Goal: Task Accomplishment & Management: Complete application form

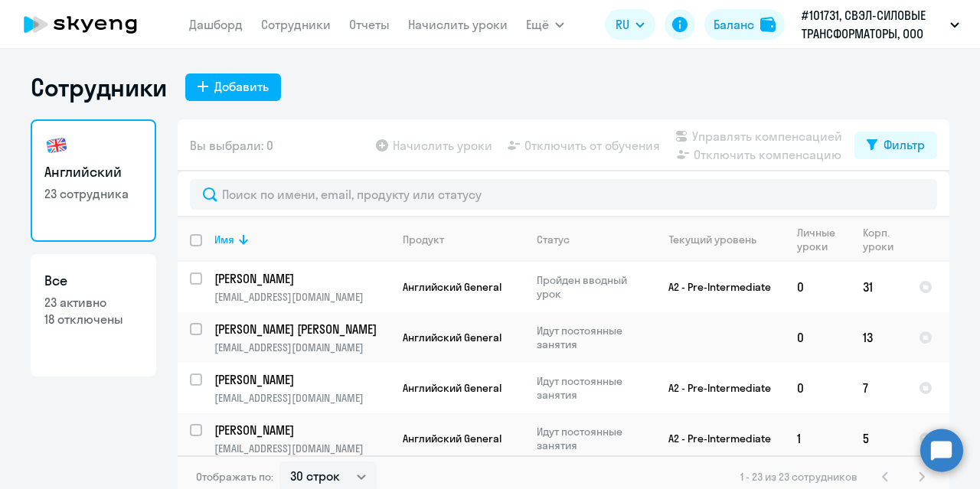
select select "30"
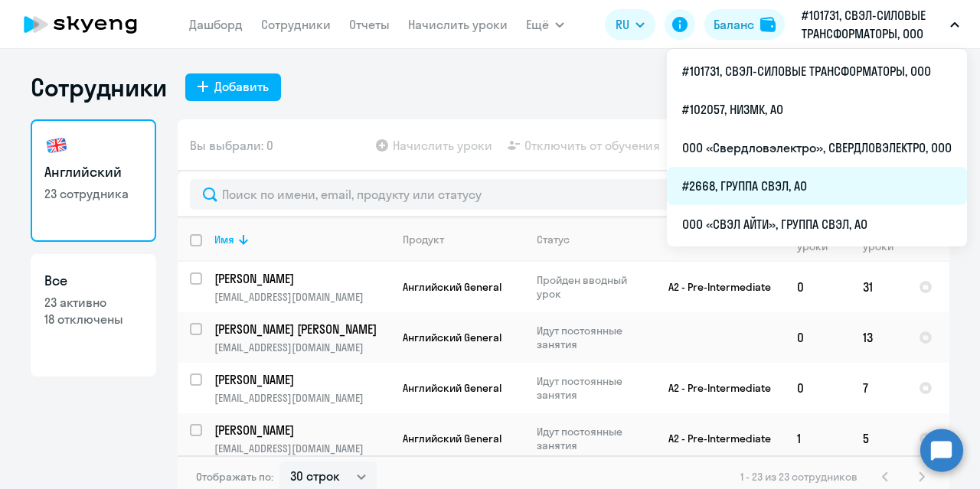
click at [776, 183] on li "#2668, ГРУППА СВЭЛ, АО" at bounding box center [817, 186] width 300 height 38
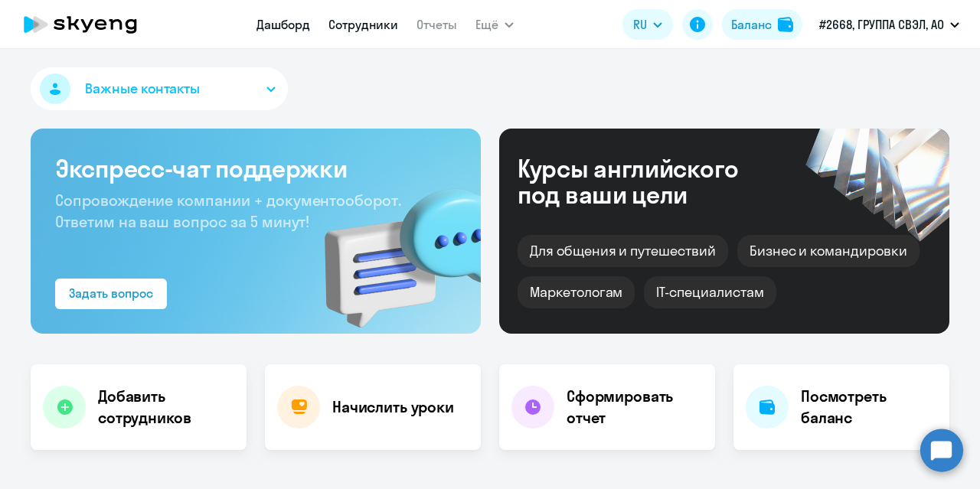
click at [346, 26] on link "Сотрудники" at bounding box center [364, 24] width 70 height 15
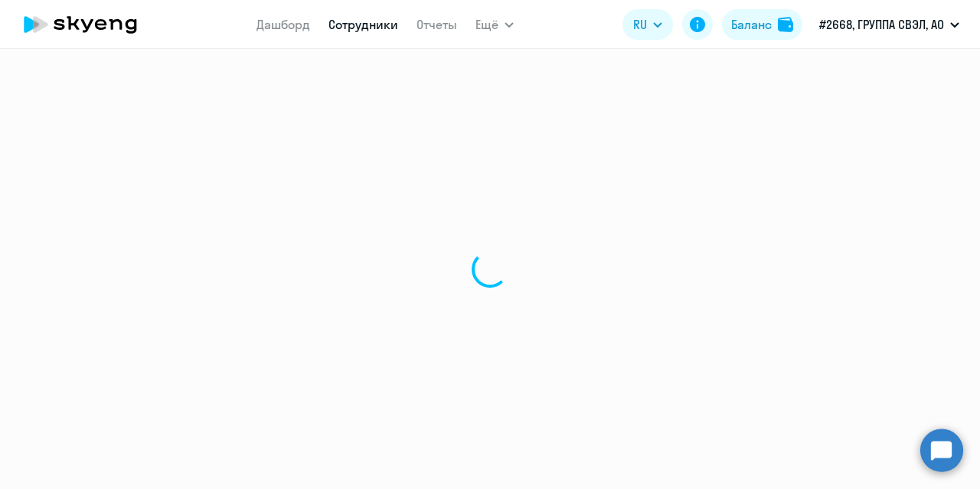
select select "30"
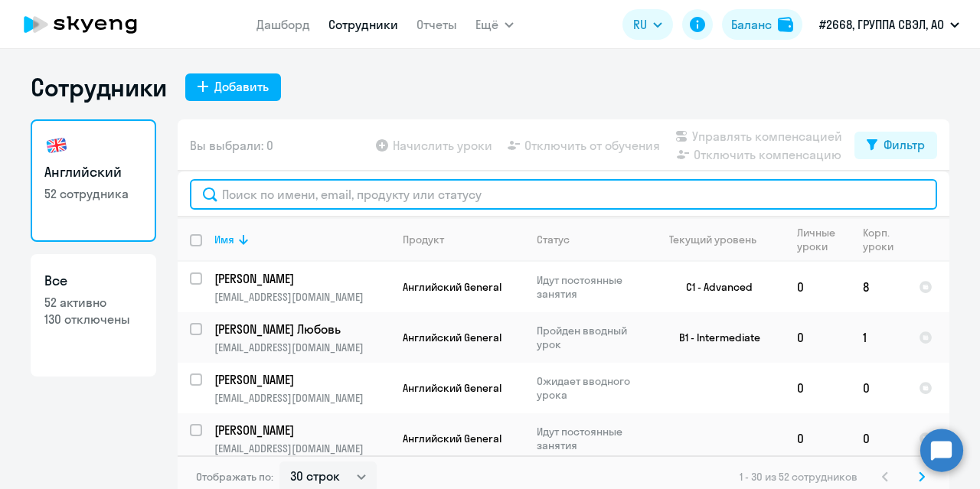
click at [325, 196] on input "text" at bounding box center [563, 194] width 747 height 31
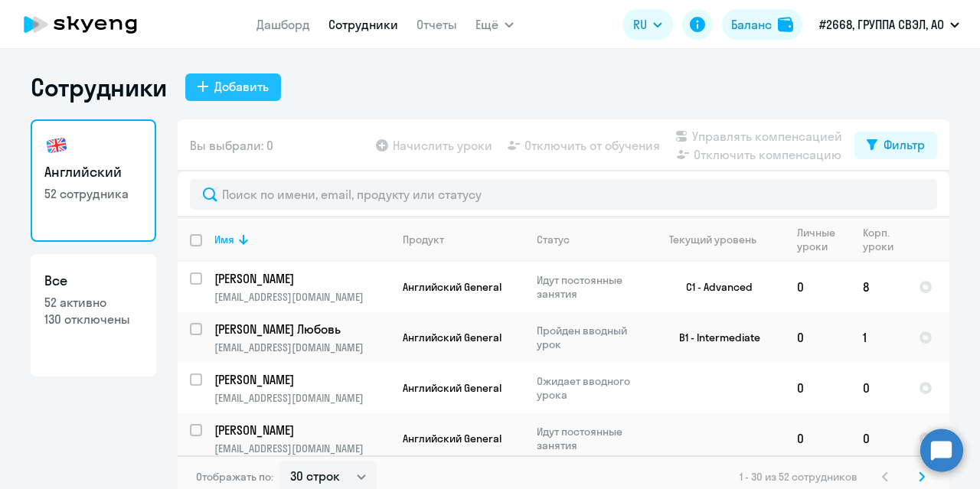
click at [224, 90] on div "Добавить" at bounding box center [241, 86] width 54 height 18
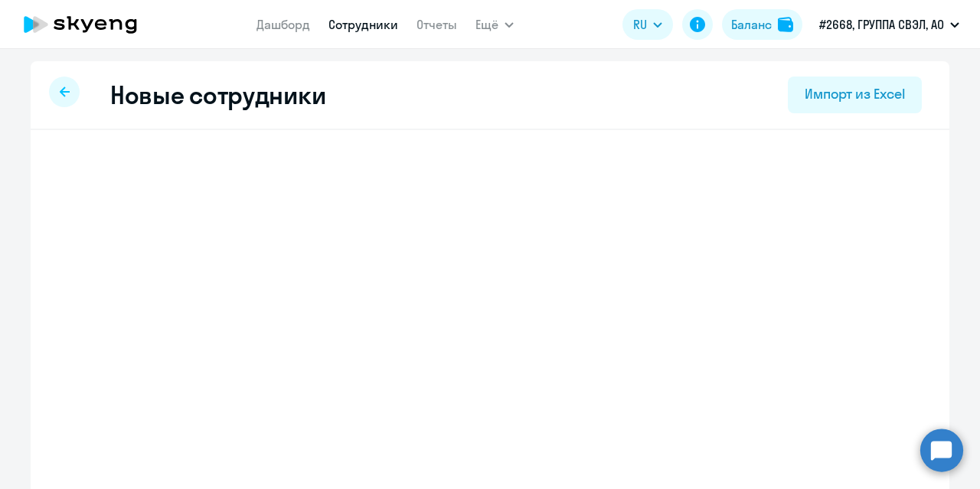
select select "english_adult_not_native_speaker"
select select "5"
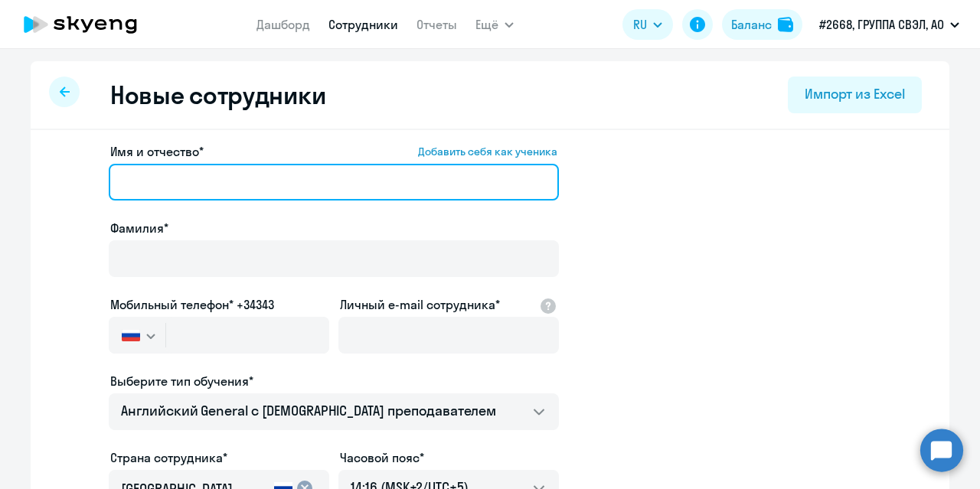
click at [225, 182] on input "Имя и отчество* Добавить себя как ученика" at bounding box center [334, 182] width 450 height 37
paste input "[PERSON_NAME]"
drag, startPoint x: 191, startPoint y: 181, endPoint x: 110, endPoint y: 181, distance: 81.9
click at [110, 181] on input "[PERSON_NAME]" at bounding box center [334, 182] width 450 height 37
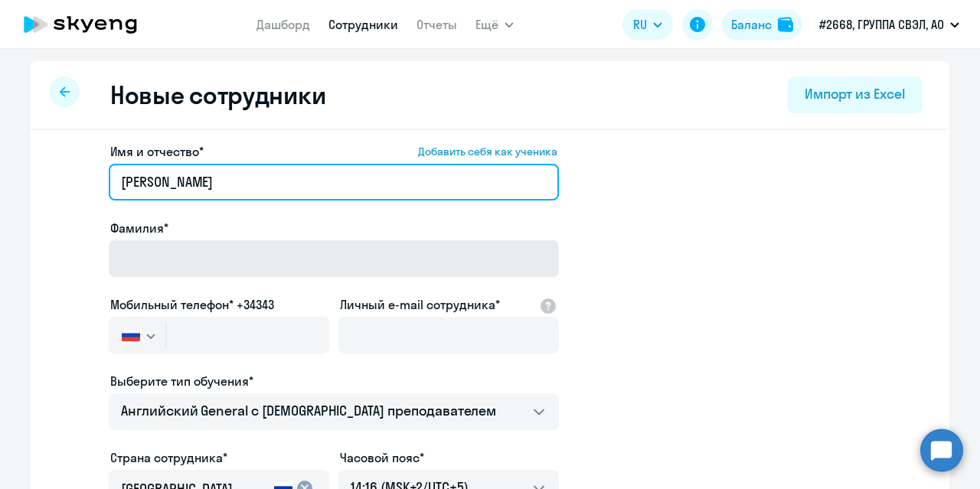
type input "[PERSON_NAME]"
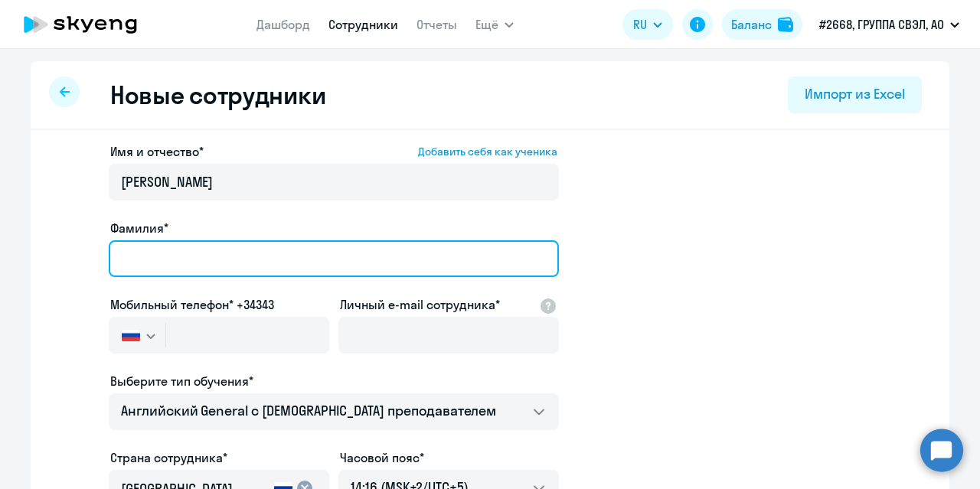
click at [136, 257] on input "Фамилия*" at bounding box center [334, 258] width 450 height 37
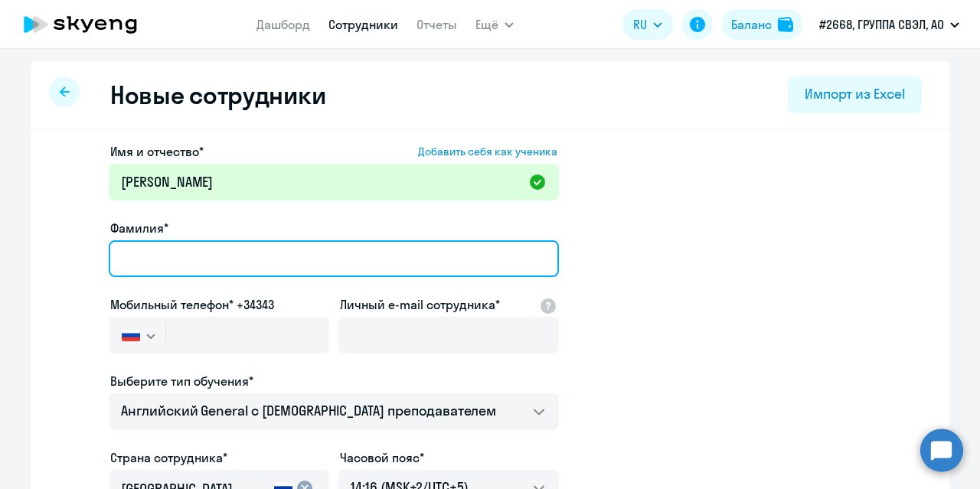
paste input "[PERSON_NAME]"
type input "[PERSON_NAME]"
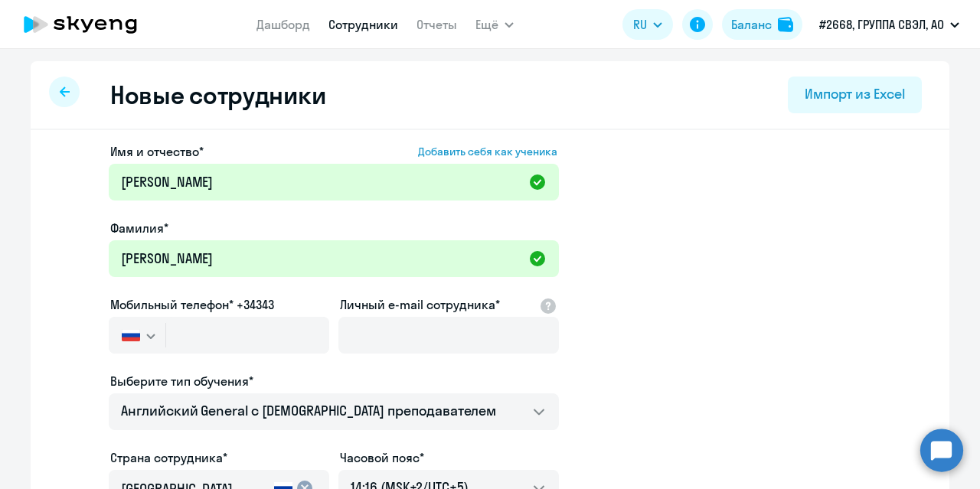
click at [225, 220] on div "Фамилия*" at bounding box center [334, 228] width 450 height 18
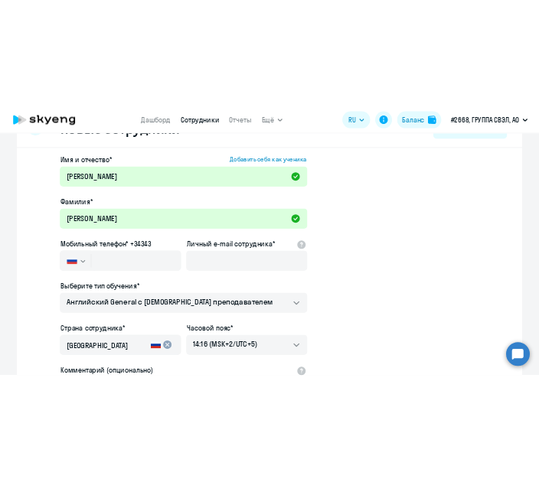
scroll to position [77, 0]
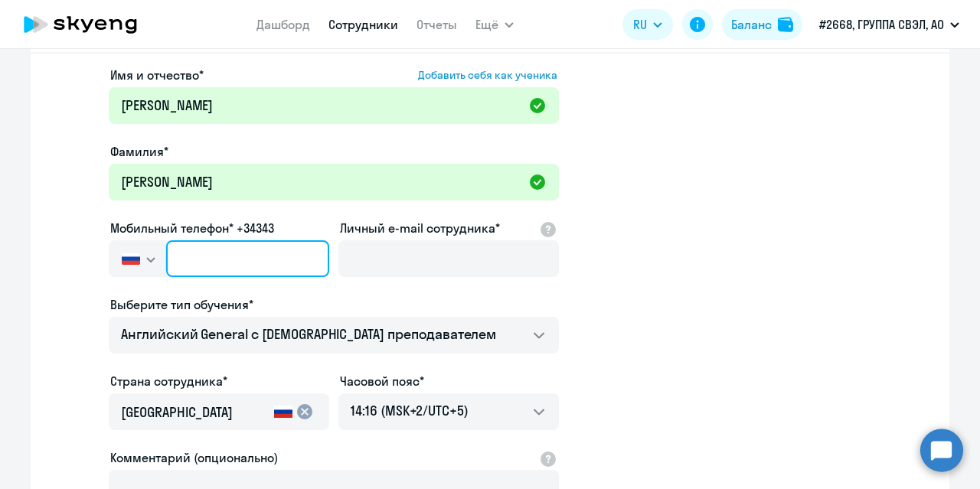
click at [211, 260] on input "text" at bounding box center [247, 258] width 163 height 37
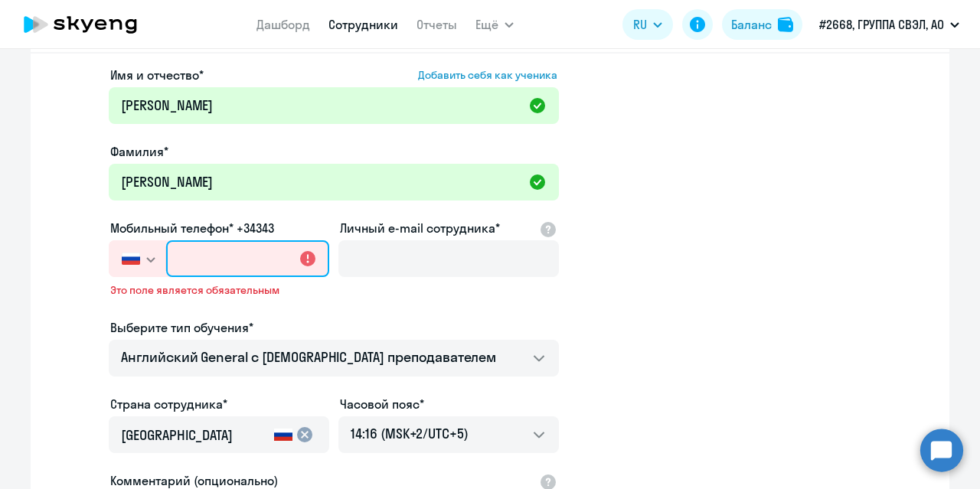
click at [233, 258] on input "text" at bounding box center [247, 258] width 163 height 37
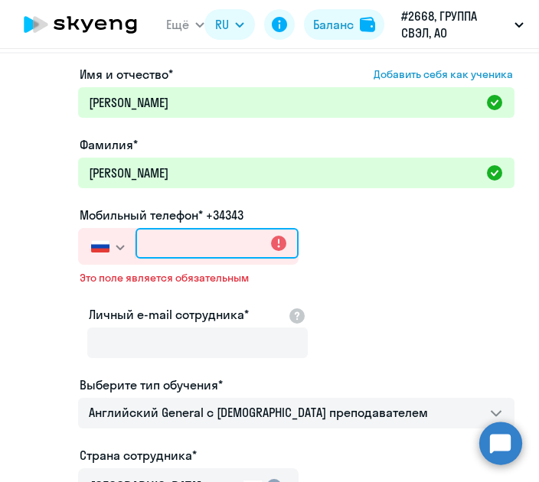
click at [204, 247] on input "text" at bounding box center [217, 243] width 163 height 31
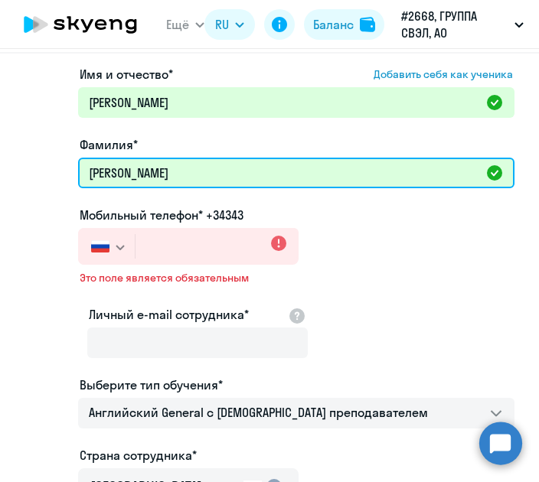
click at [403, 170] on input "[PERSON_NAME]" at bounding box center [296, 173] width 436 height 31
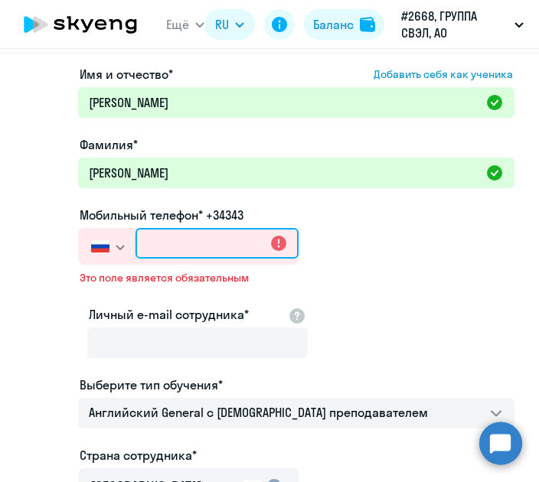
click at [230, 258] on input "text" at bounding box center [217, 243] width 163 height 31
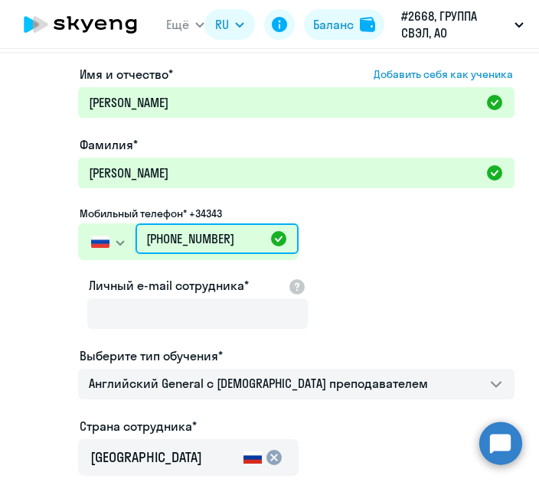
type input "[PHONE_NUMBER]"
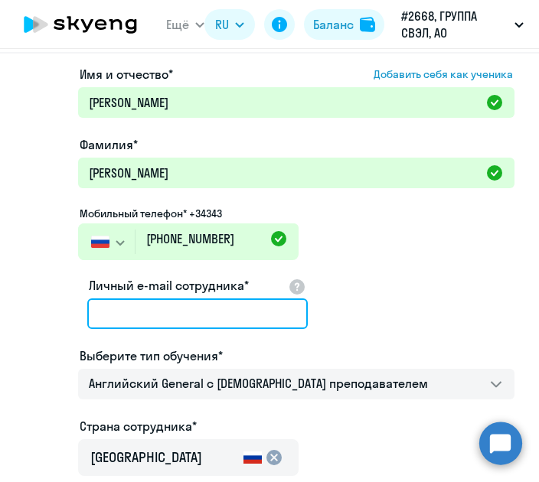
click at [196, 312] on input "Личный e-mail сотрудника*" at bounding box center [197, 314] width 221 height 31
paste input "[EMAIL_ADDRESS][DOMAIN_NAME]"
type input "[EMAIL_ADDRESS][DOMAIN_NAME]"
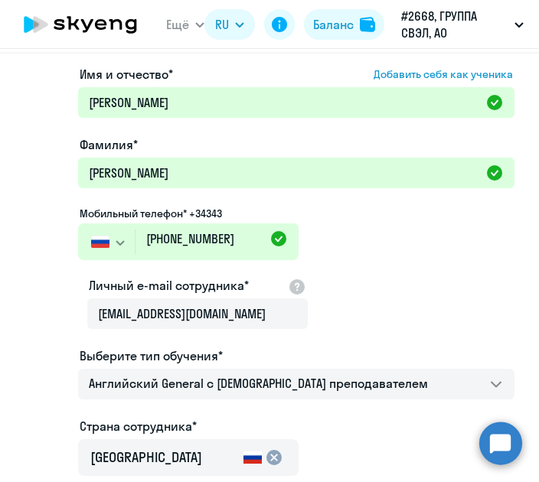
click at [394, 293] on div "Имя и отчество* Добавить себя как ученика [PERSON_NAME]* [PERSON_NAME] Мобильны…" at bounding box center [296, 389] width 436 height 647
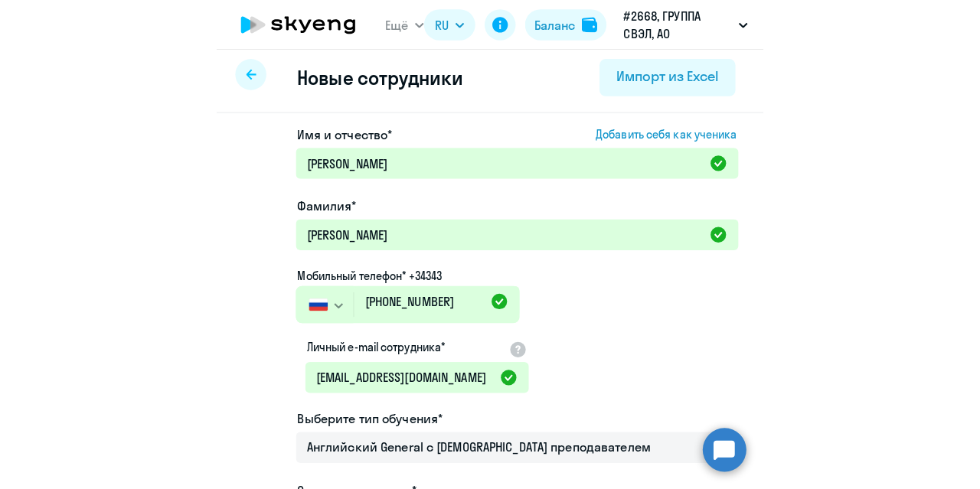
scroll to position [0, 0]
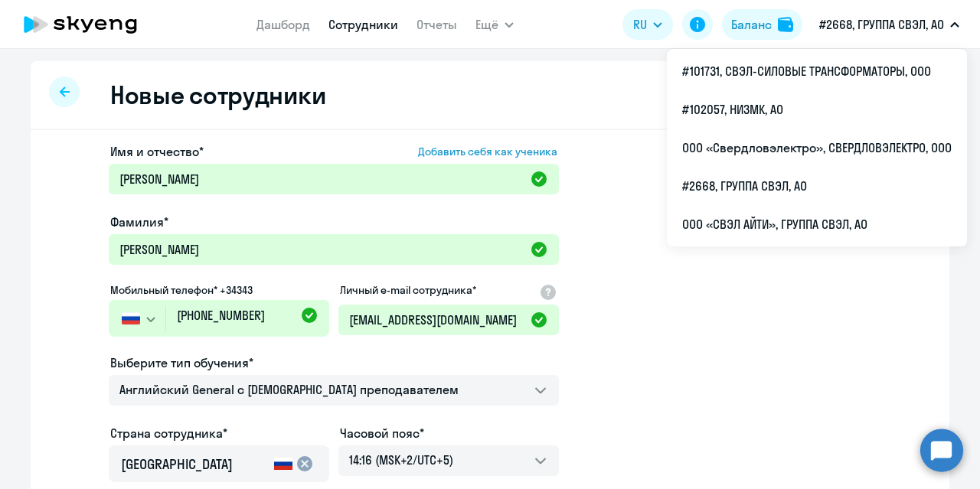
click at [648, 250] on app-new-student-form "Имя и отчество* Добавить себя как ученика [PERSON_NAME]* [PERSON_NAME] Мобильны…" at bounding box center [490, 397] width 870 height 511
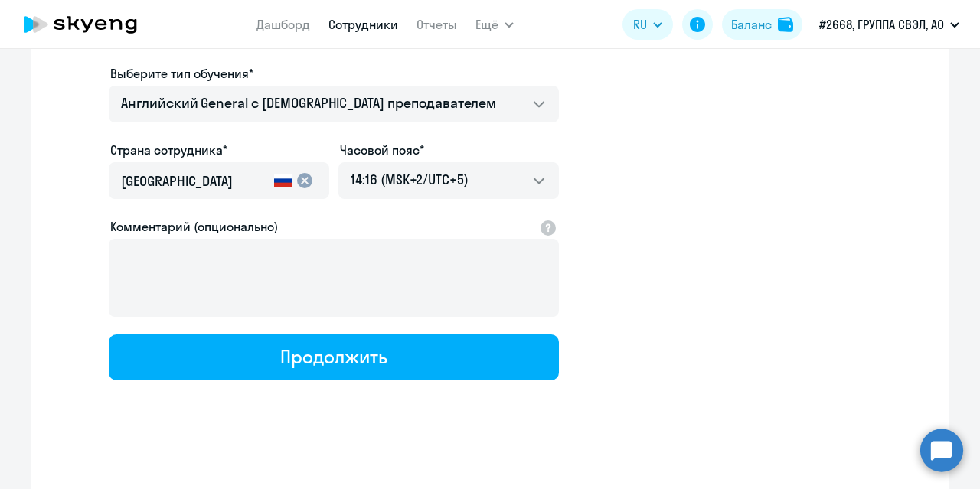
scroll to position [311, 0]
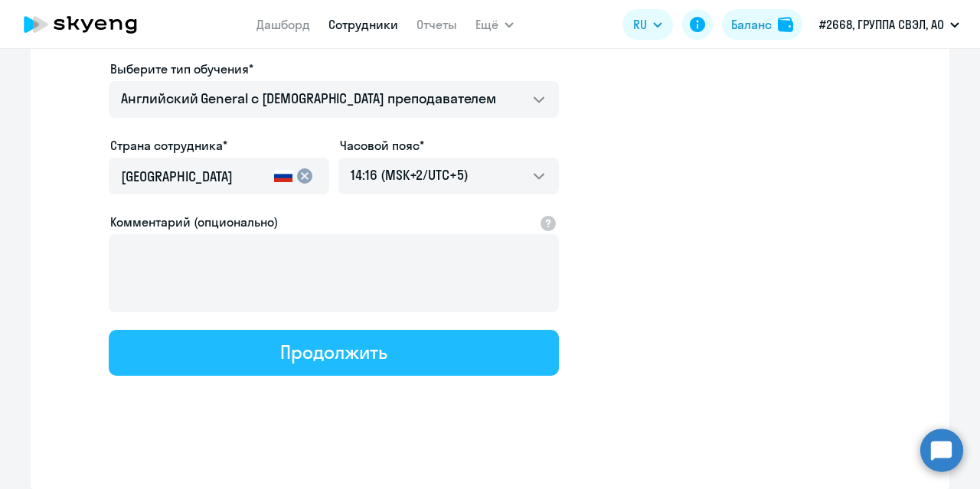
click at [366, 356] on div "Продолжить" at bounding box center [333, 352] width 106 height 25
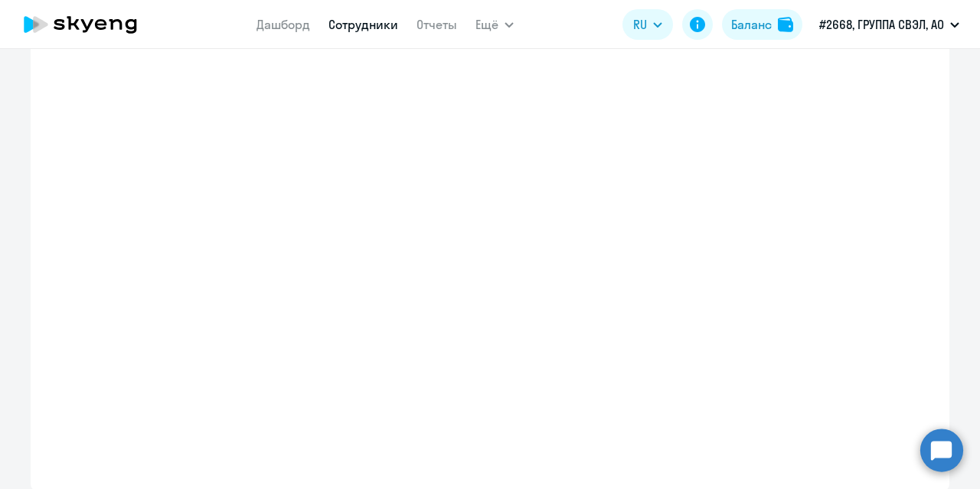
select select "english_adult_not_native_speaker"
select select "5"
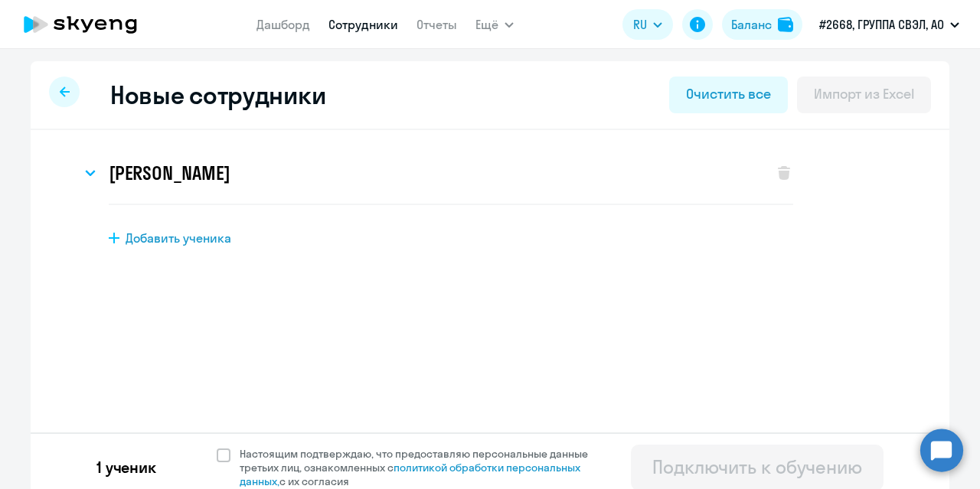
scroll to position [12, 0]
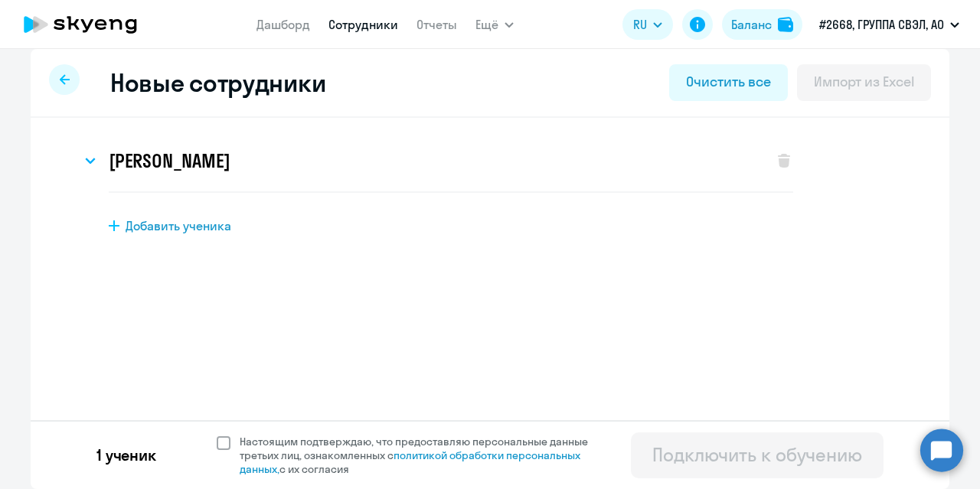
click at [217, 447] on span at bounding box center [224, 443] width 14 height 14
click at [216, 435] on input "Настоящим подтверждаю, что предоставляю персональные данные третьих лиц, ознако…" at bounding box center [216, 434] width 1 height 1
checkbox input "true"
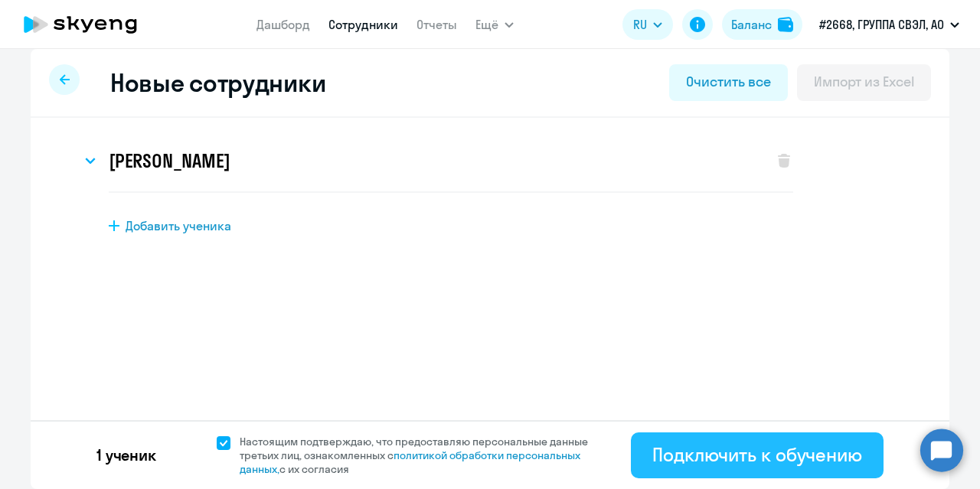
click at [680, 448] on div "Подключить к обучению" at bounding box center [757, 455] width 210 height 25
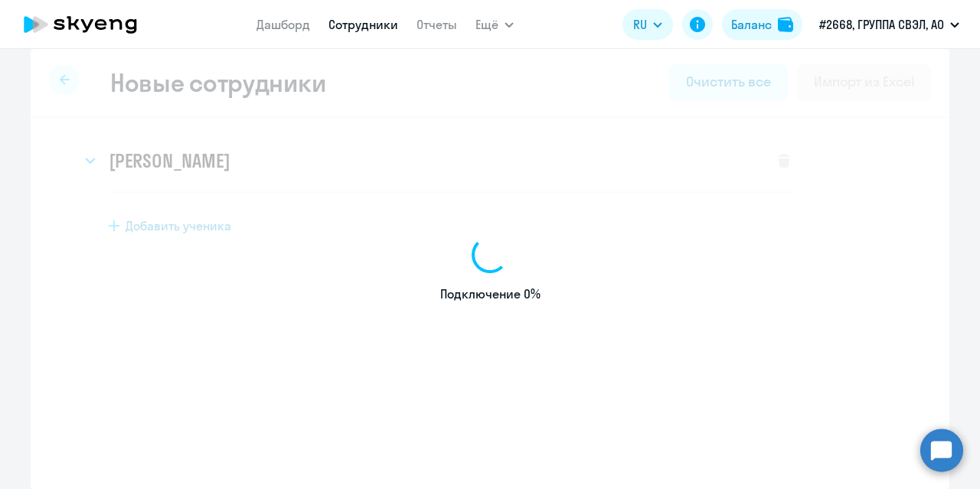
select select "english_adult_not_native_speaker"
select select "5"
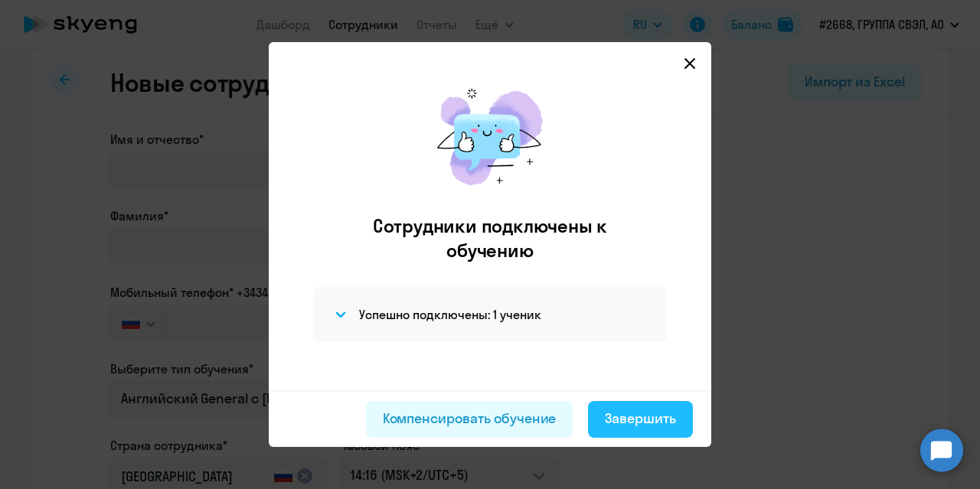
click at [622, 418] on div "Завершить" at bounding box center [640, 419] width 71 height 20
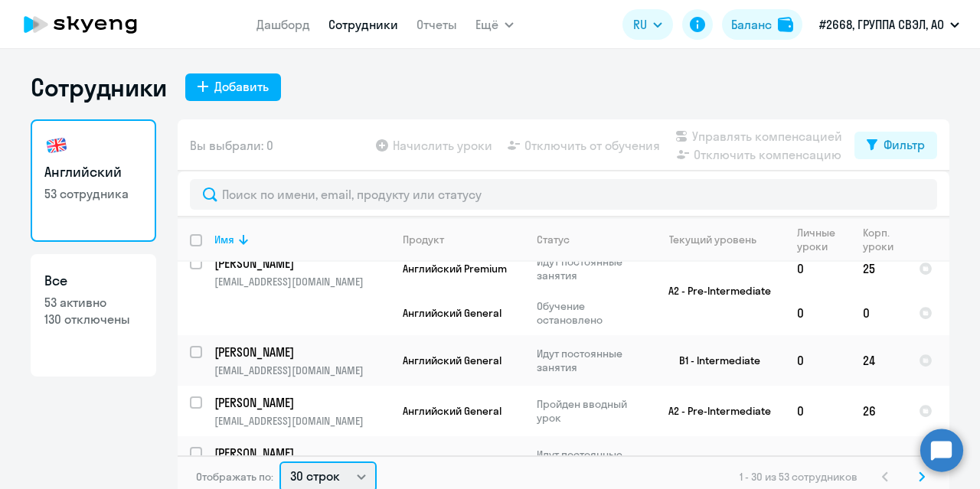
scroll to position [3, 0]
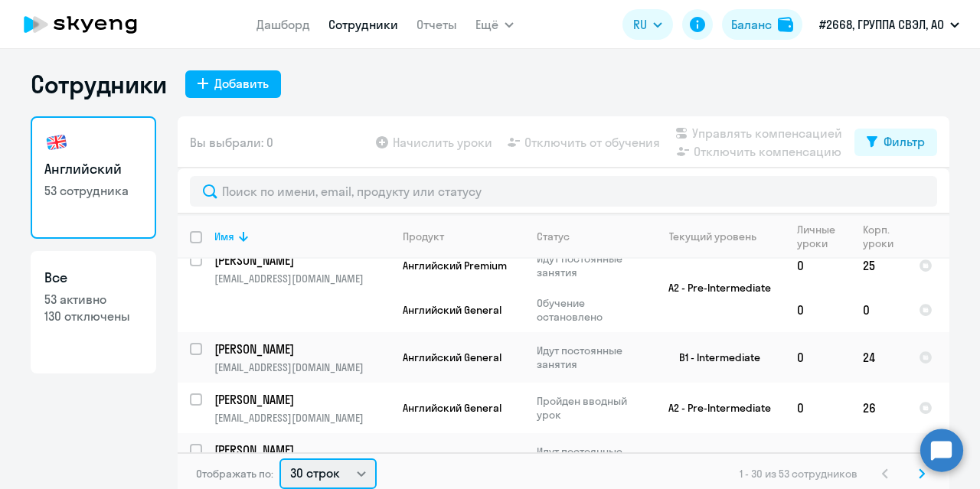
click at [347, 479] on select "30 строк 50 строк 100 строк" at bounding box center [328, 474] width 97 height 31
select select "100"
click at [280, 459] on select "30 строк 50 строк 100 строк" at bounding box center [328, 474] width 97 height 31
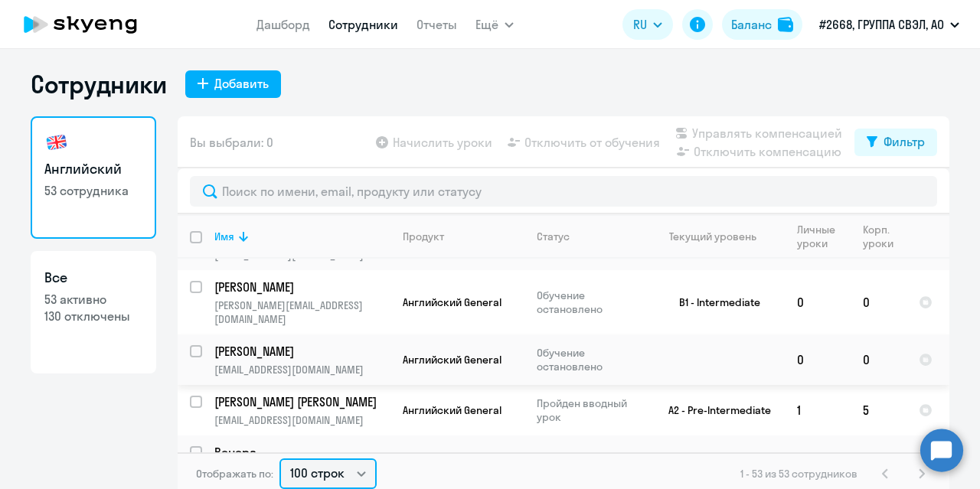
scroll to position [2341, 0]
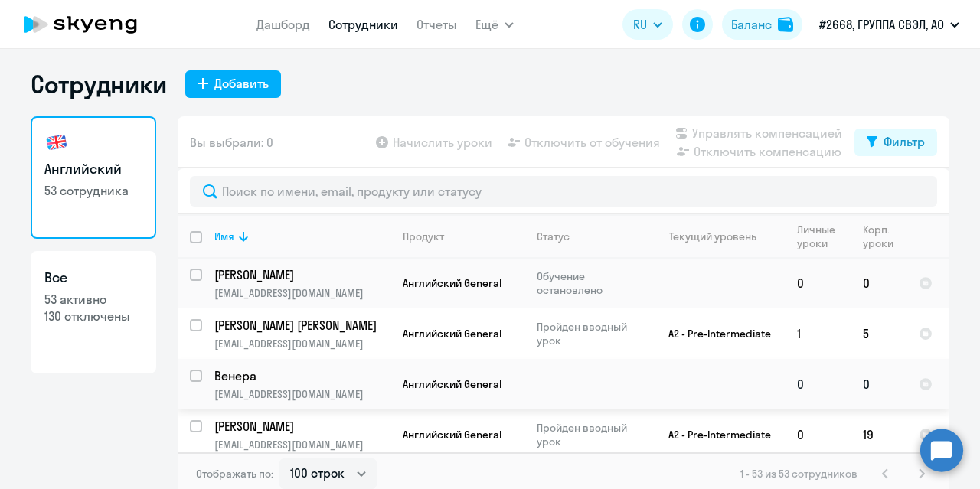
click at [261, 359] on td "Венера [EMAIL_ADDRESS][DOMAIN_NAME]" at bounding box center [296, 384] width 188 height 51
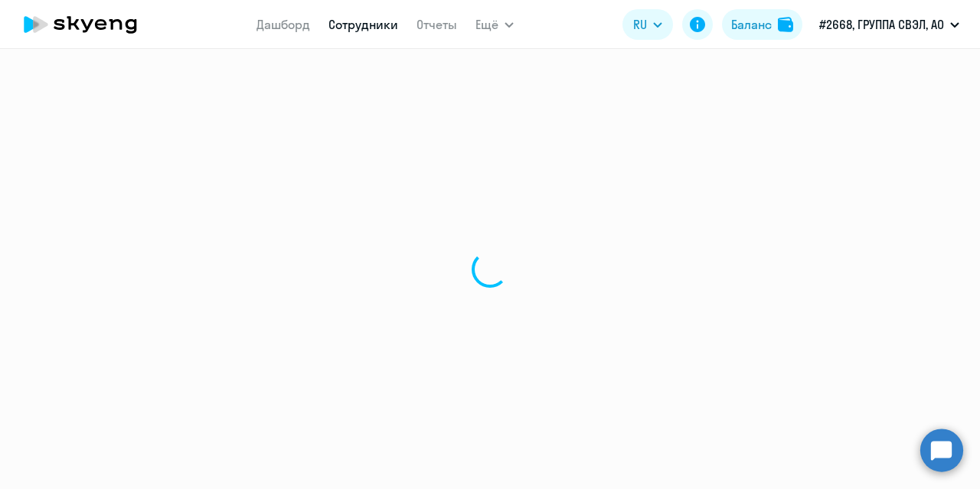
select select "english"
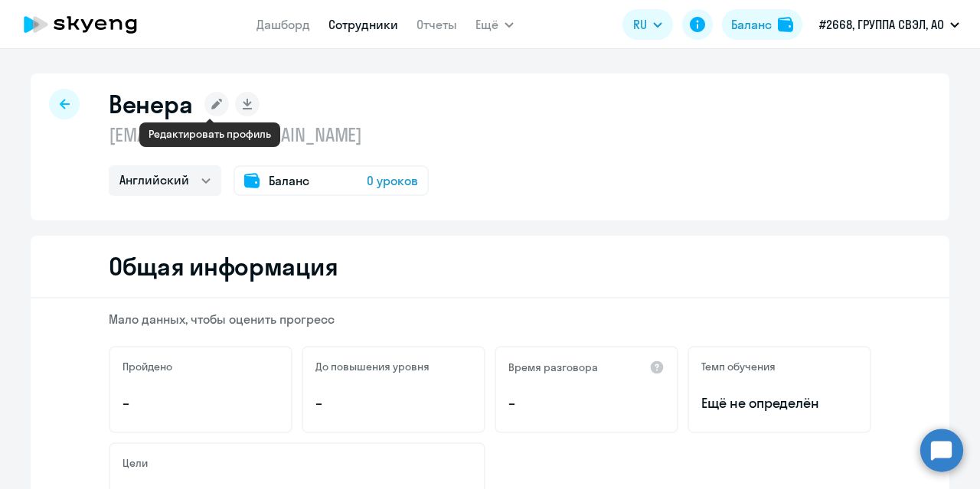
click at [211, 103] on icon at bounding box center [216, 104] width 11 height 11
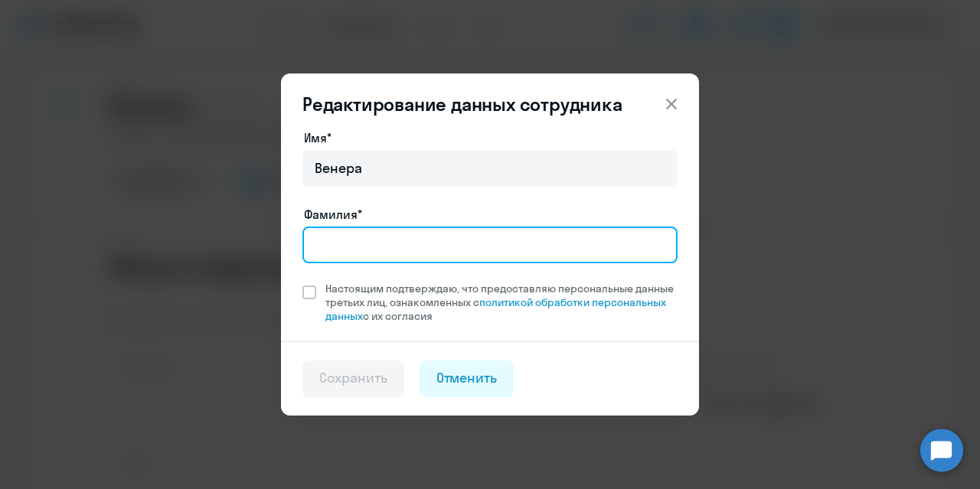
click at [340, 253] on input "Фамилия*" at bounding box center [489, 245] width 375 height 37
type input "[PERSON_NAME]"
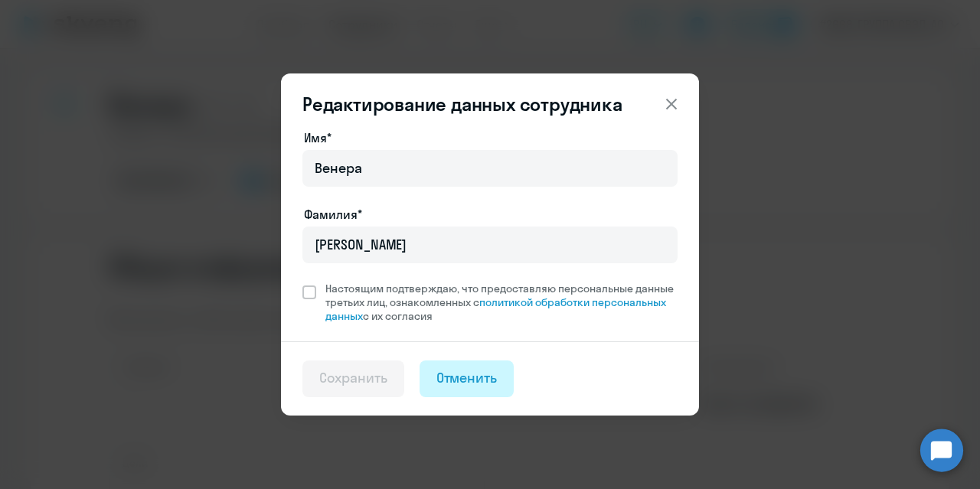
click at [482, 380] on div "Отменить" at bounding box center [466, 378] width 61 height 20
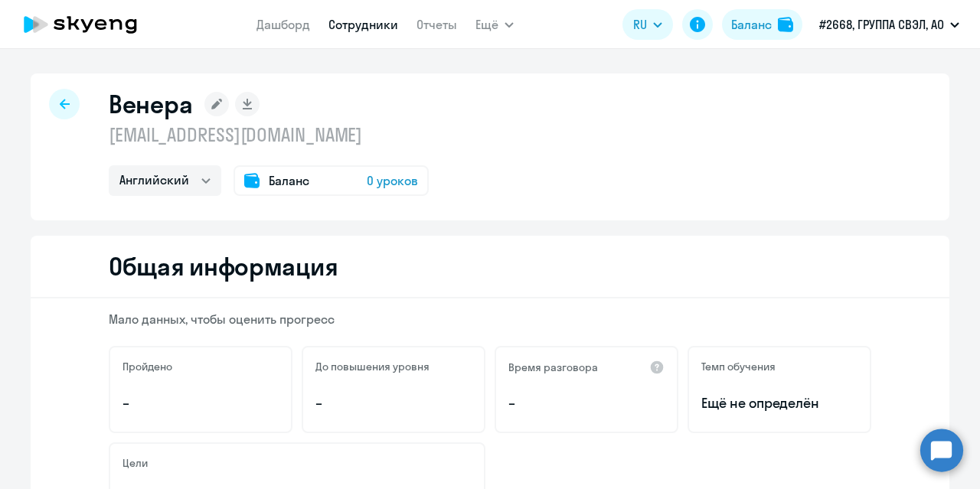
click at [53, 105] on div at bounding box center [64, 104] width 31 height 31
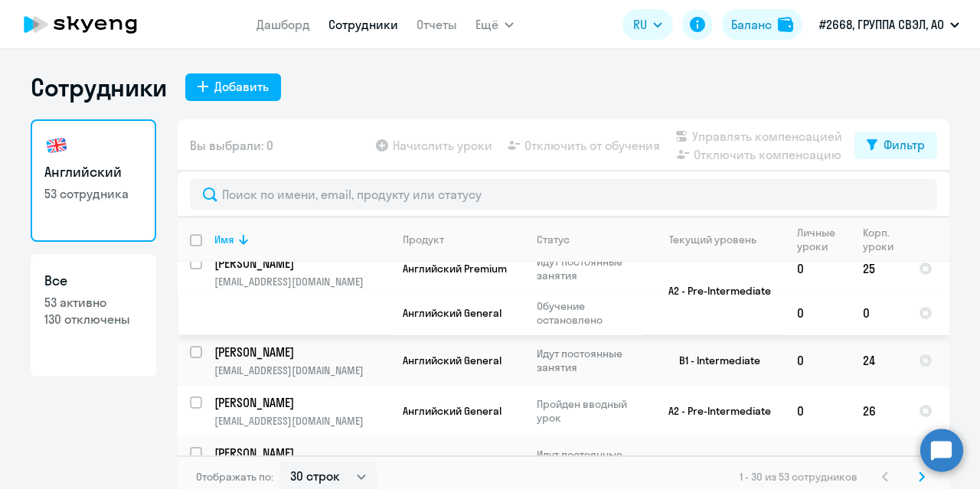
scroll to position [9, 0]
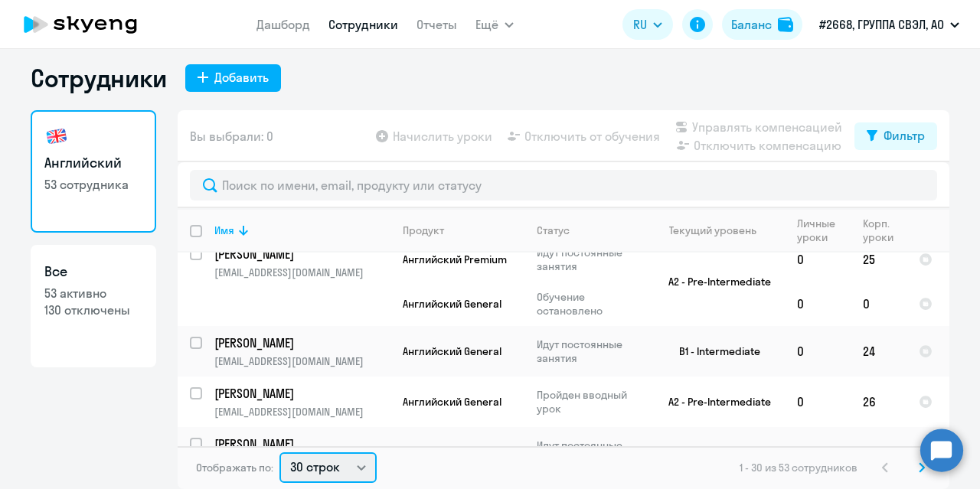
click at [350, 468] on select "30 строк 50 строк 100 строк" at bounding box center [328, 468] width 97 height 31
select select "50"
click at [280, 453] on select "30 строк 50 строк 100 строк" at bounding box center [328, 468] width 97 height 31
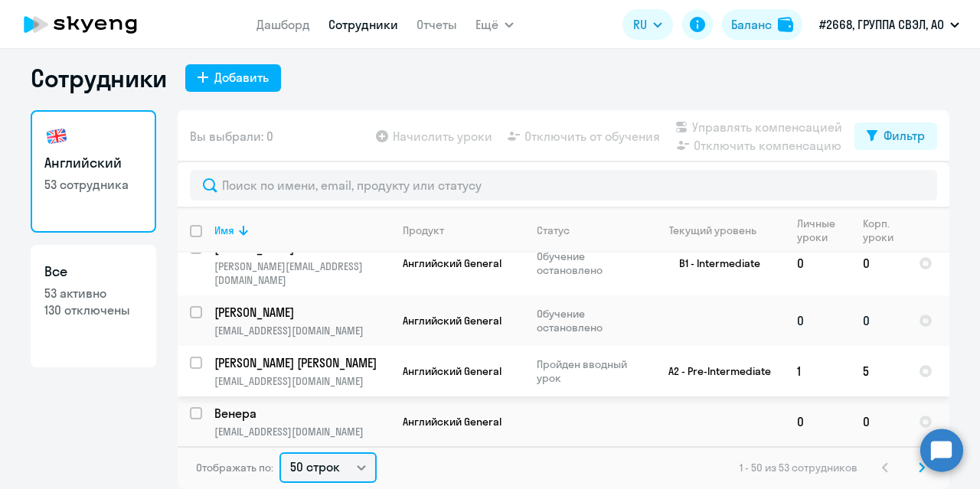
scroll to position [2344, 0]
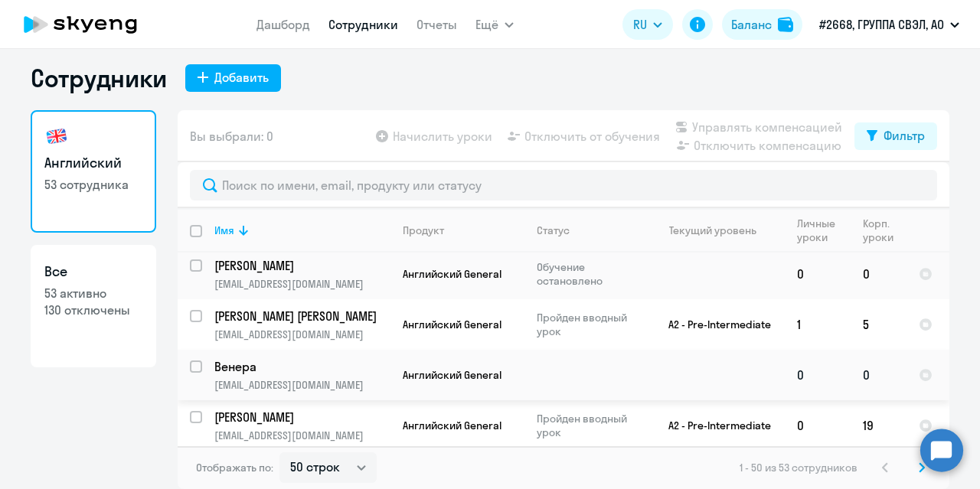
click at [239, 358] on p "Венера" at bounding box center [300, 366] width 173 height 17
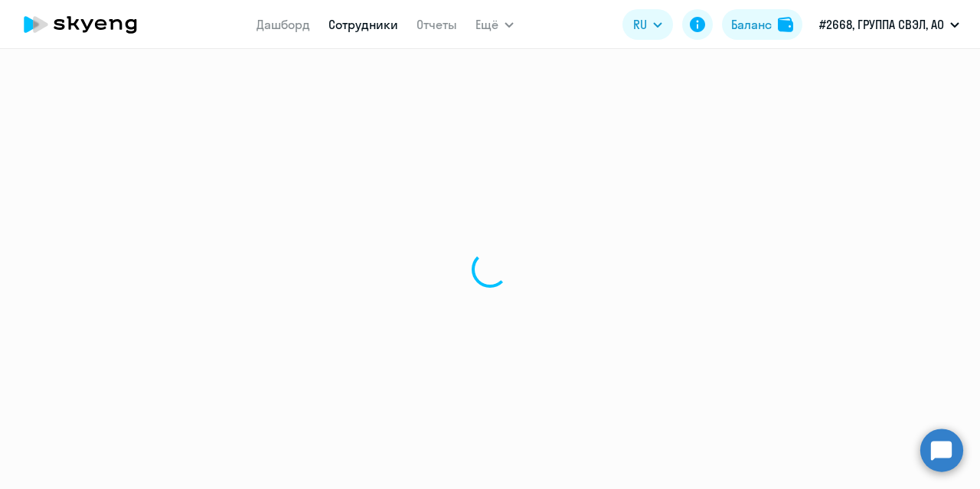
select select "english"
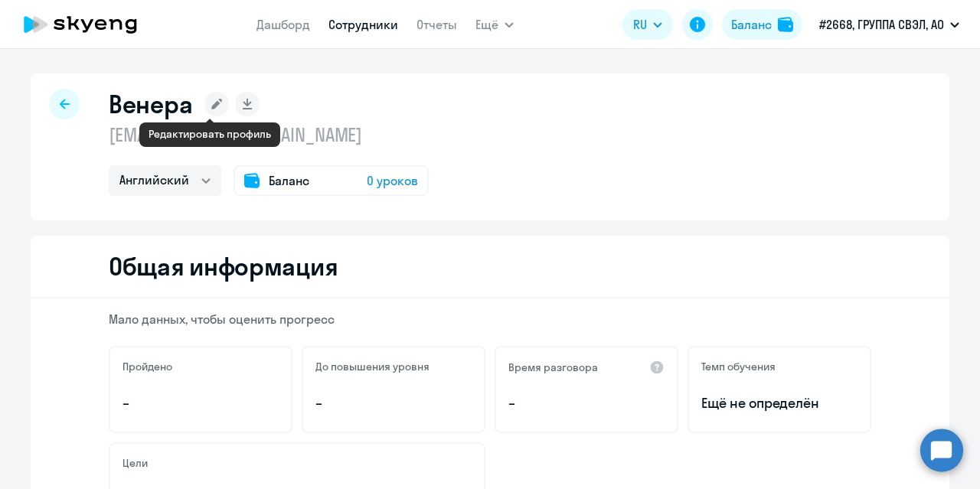
click at [213, 103] on icon at bounding box center [216, 104] width 11 height 11
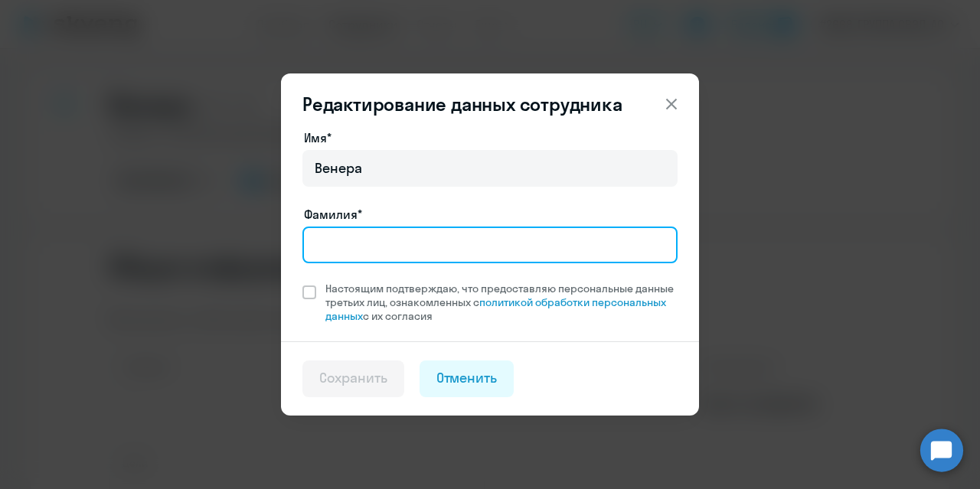
click at [351, 250] on input "Фамилия*" at bounding box center [489, 245] width 375 height 37
type input "[PERSON_NAME]"
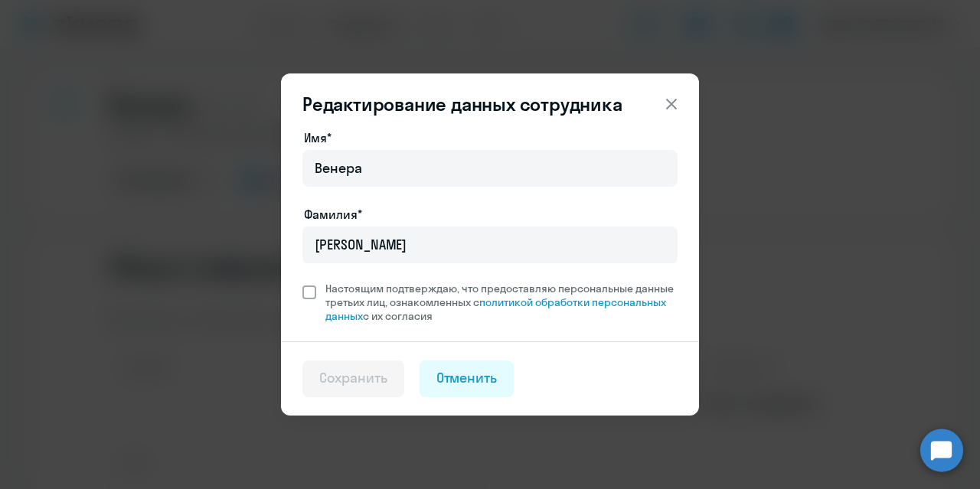
click at [309, 293] on span at bounding box center [309, 293] width 14 height 14
click at [302, 282] on input "Настоящим подтверждаю, что предоставляю персональные данные третьих лиц, ознако…" at bounding box center [302, 281] width 1 height 1
checkbox input "true"
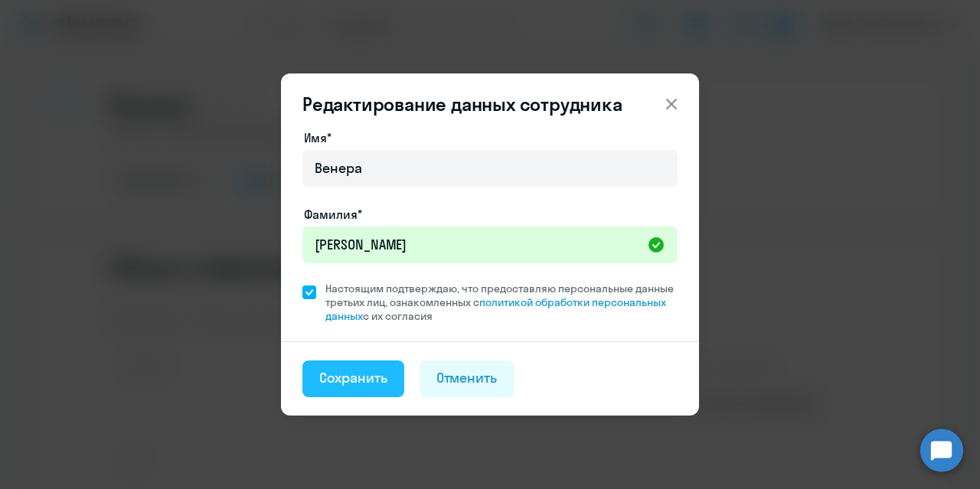
click at [355, 379] on div "Сохранить" at bounding box center [353, 378] width 68 height 20
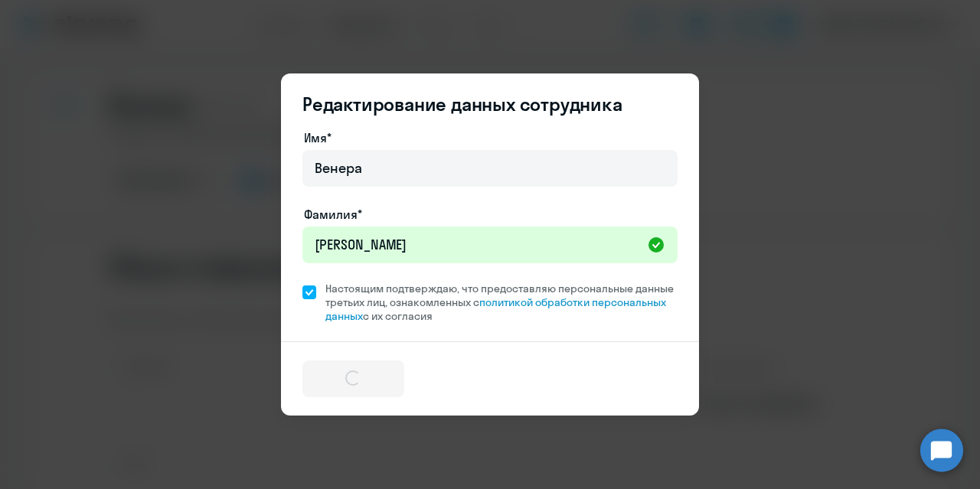
select select "english"
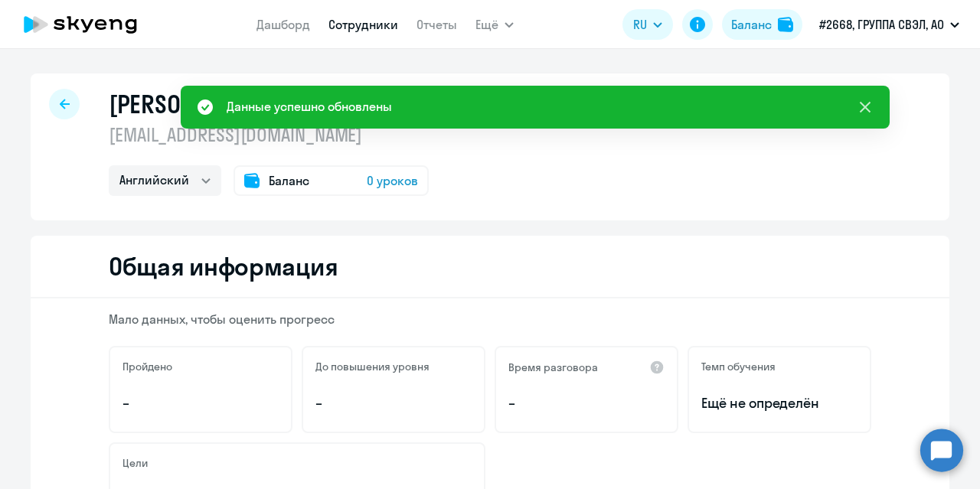
click at [871, 105] on icon at bounding box center [865, 107] width 18 height 18
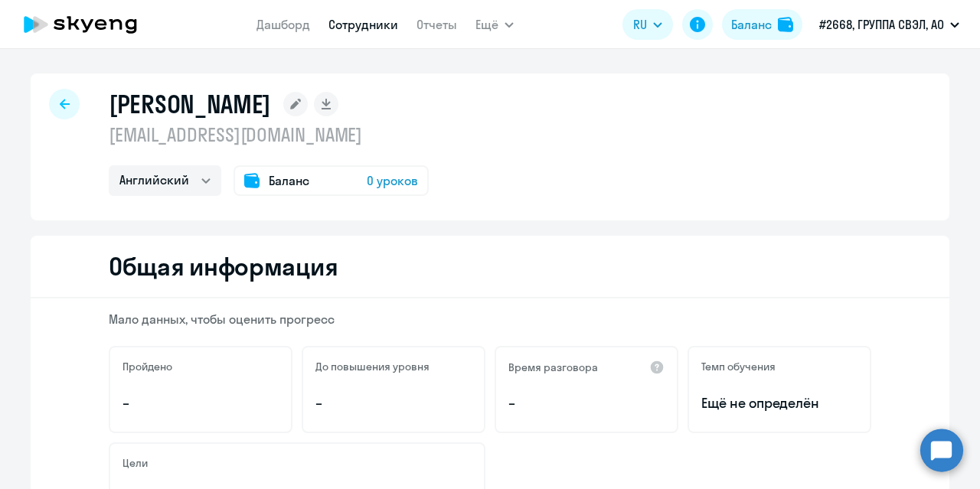
click at [60, 105] on icon at bounding box center [65, 104] width 10 height 10
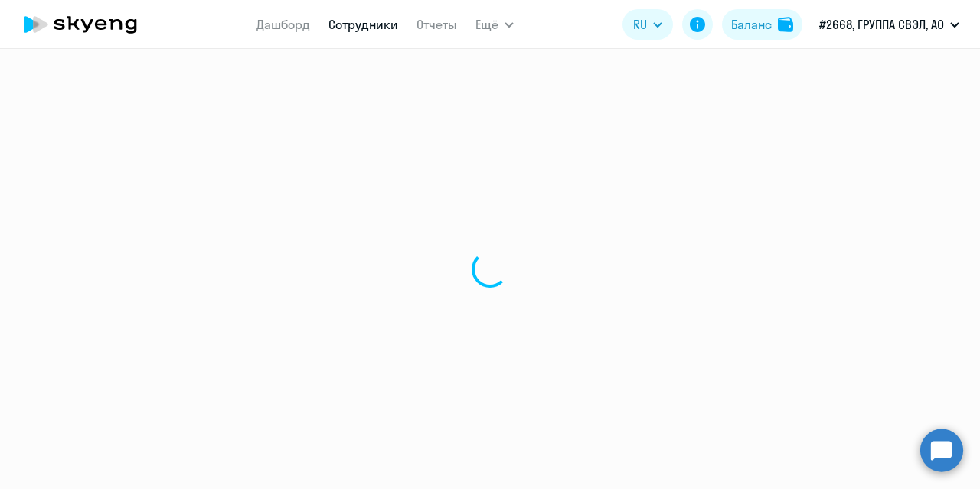
select select "30"
